Goal: Information Seeking & Learning: Learn about a topic

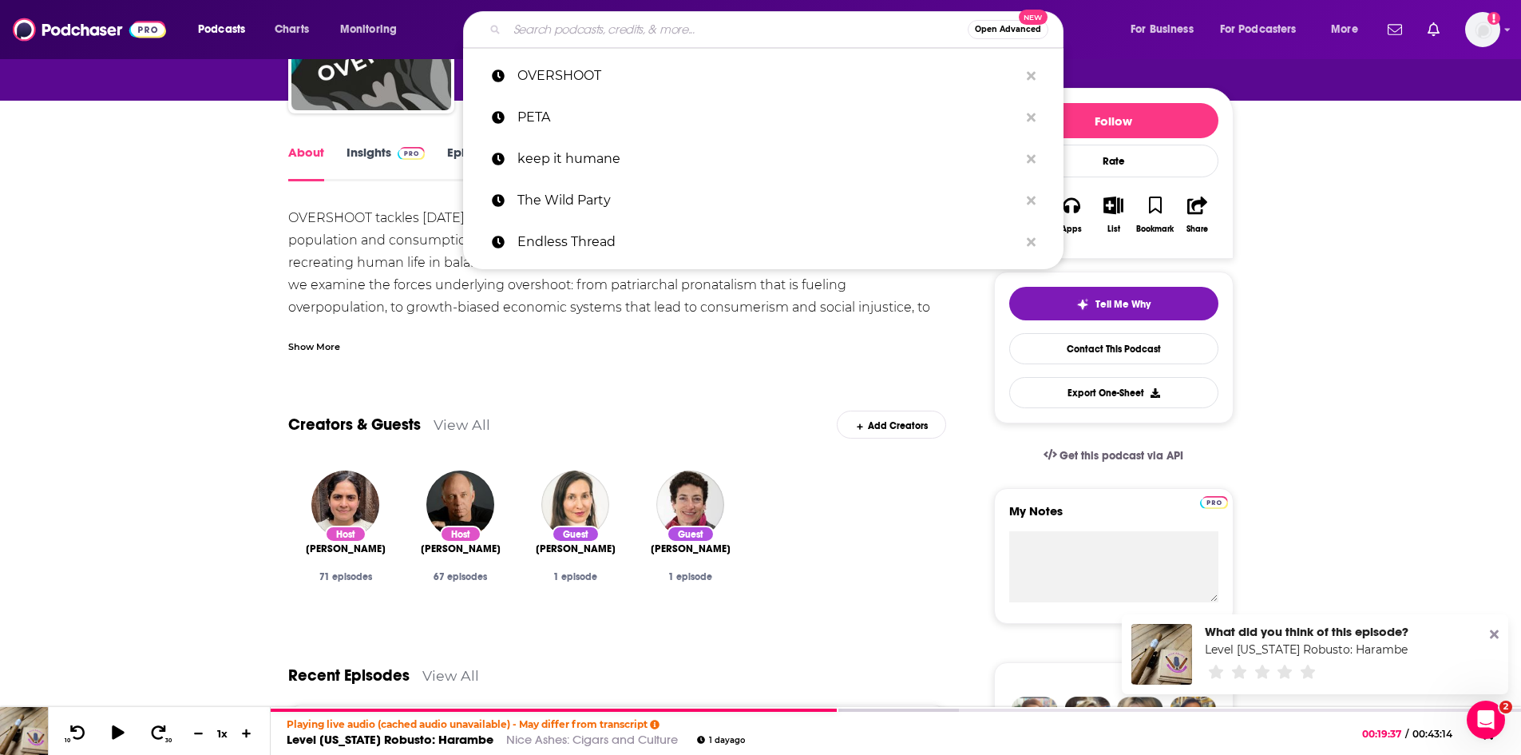
click at [629, 27] on input "Search podcasts, credits, & more..." at bounding box center [737, 30] width 461 height 26
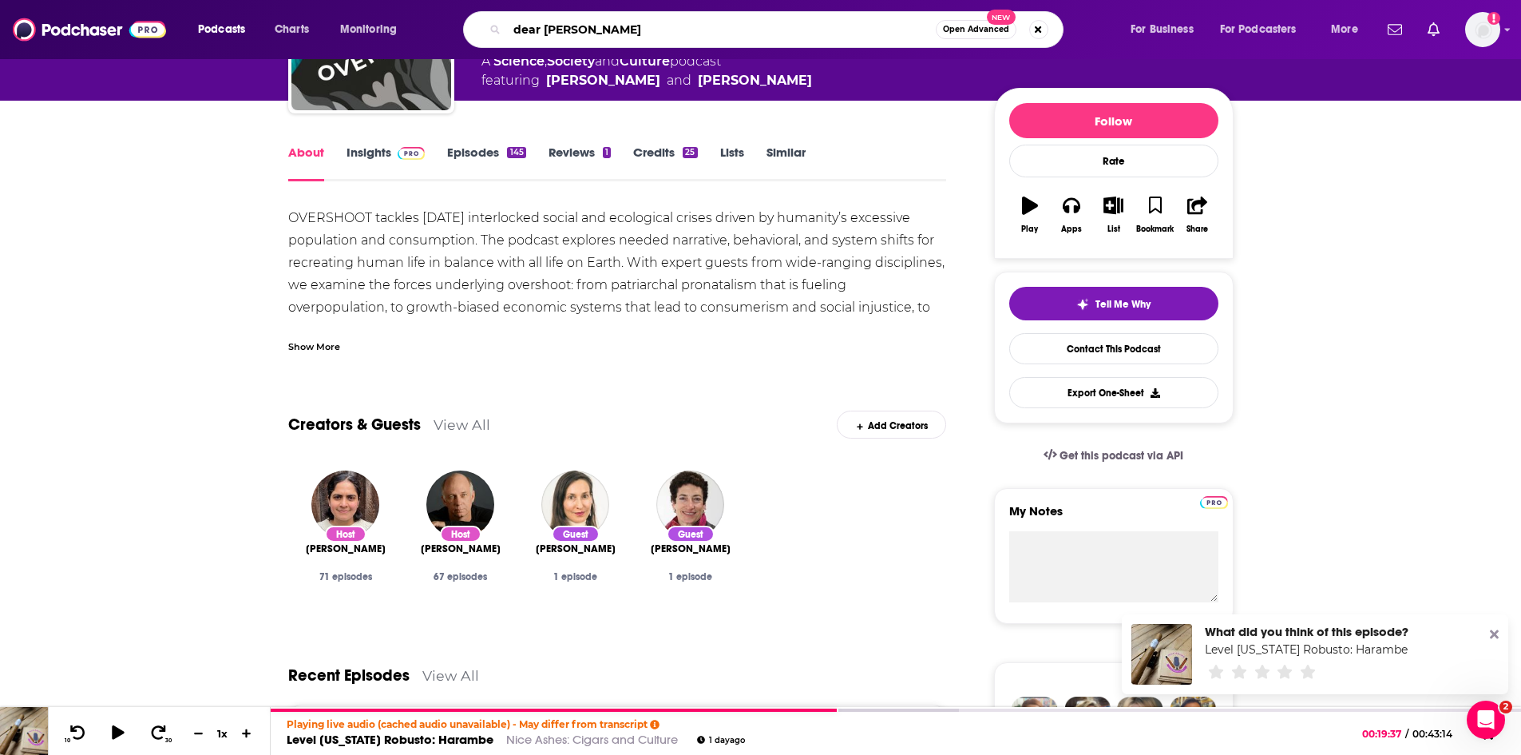
type input "dear [PERSON_NAME]"
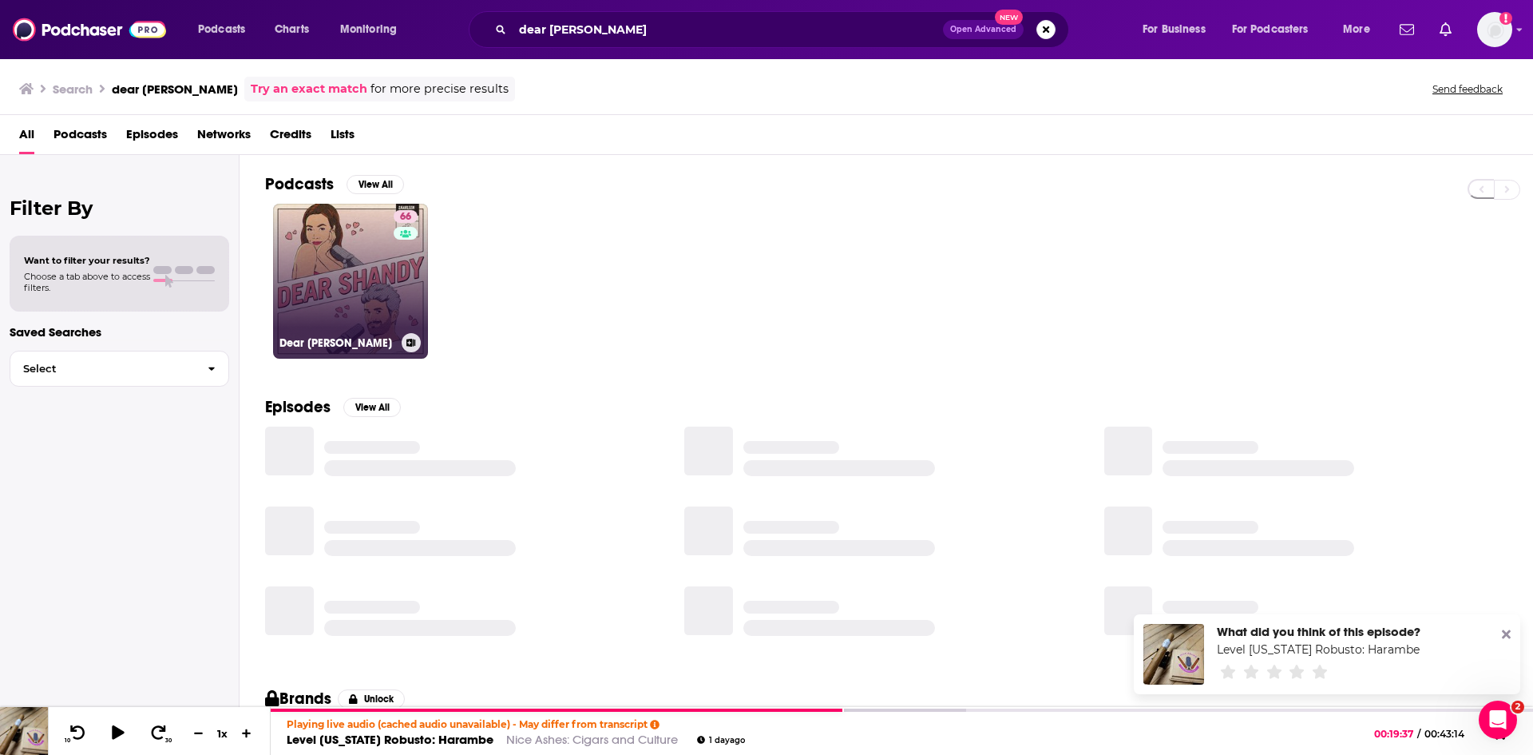
click at [354, 268] on link "66 Dear [PERSON_NAME]" at bounding box center [350, 281] width 155 height 155
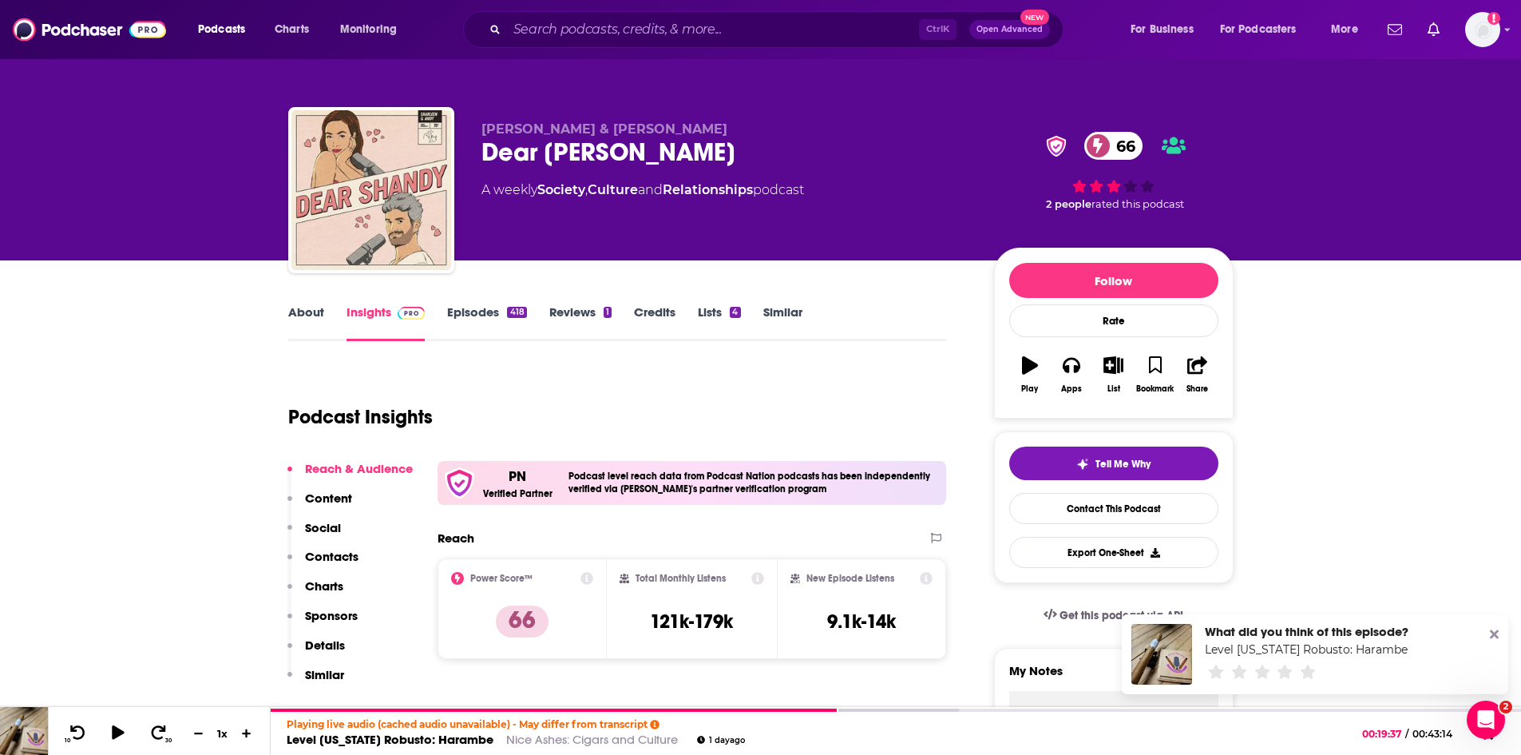
click at [302, 311] on link "About" at bounding box center [306, 322] width 36 height 37
